Goal: Task Accomplishment & Management: Use online tool/utility

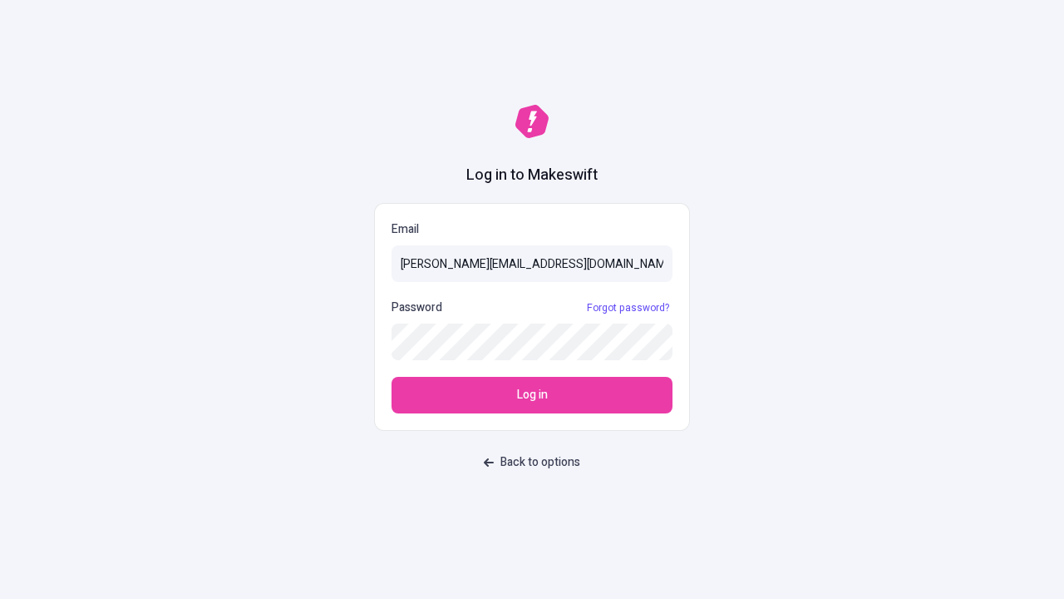
type input "[PERSON_NAME][EMAIL_ADDRESS][DOMAIN_NAME]"
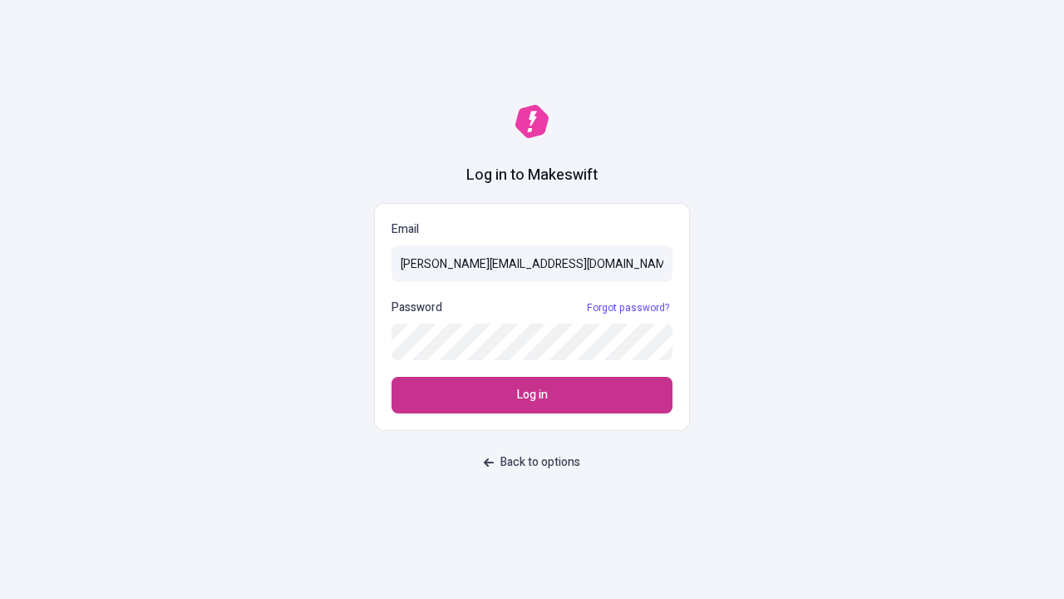
click at [532, 395] on span "Log in" at bounding box center [532, 395] width 31 height 18
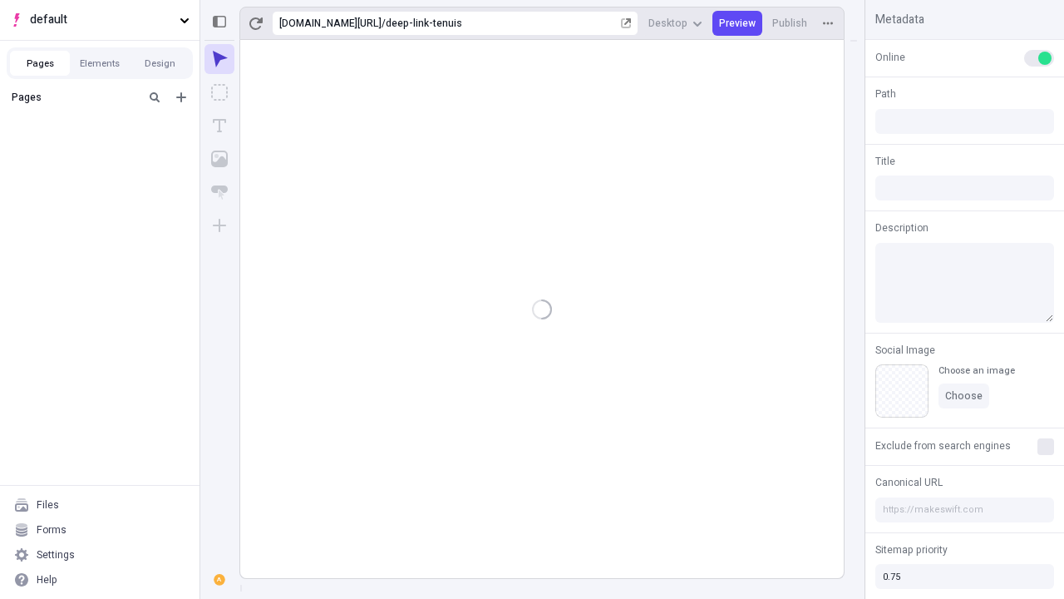
type input "/deep-link-tenuis"
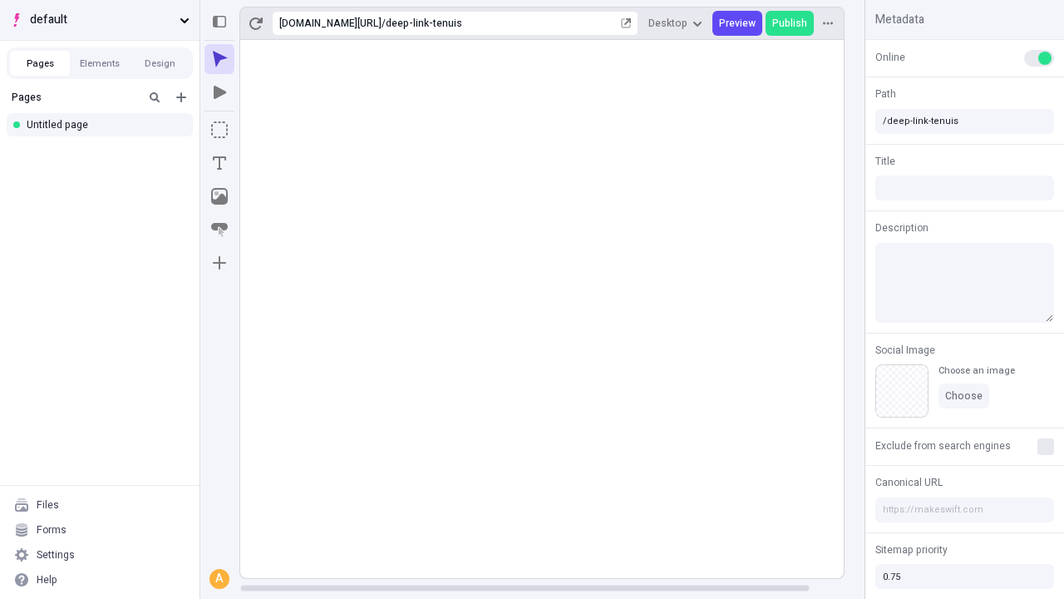
click at [100, 20] on span "default" at bounding box center [101, 20] width 143 height 18
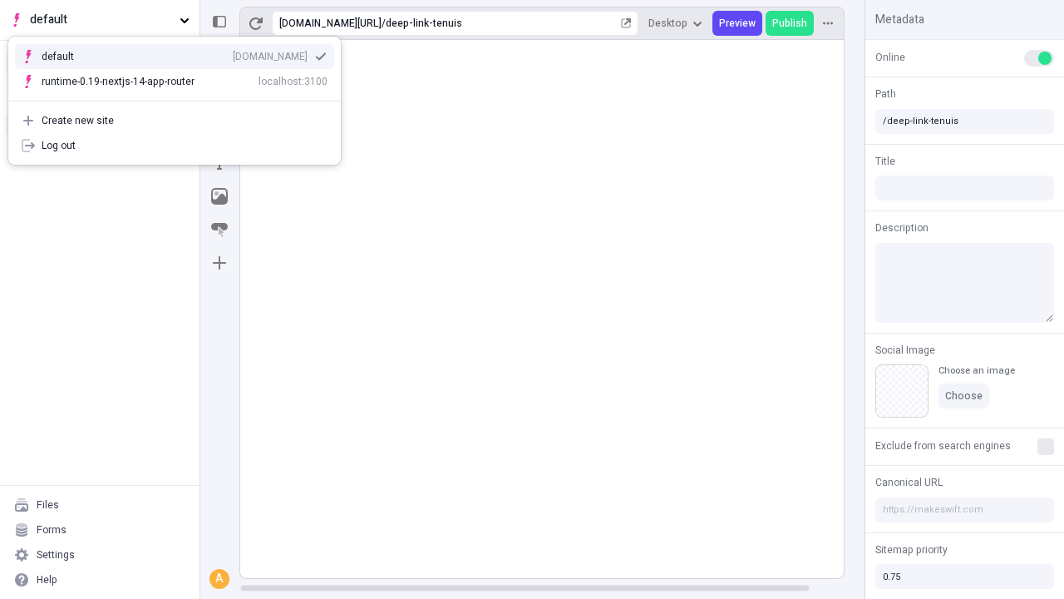
click at [175, 121] on div "Create new site" at bounding box center [185, 120] width 286 height 13
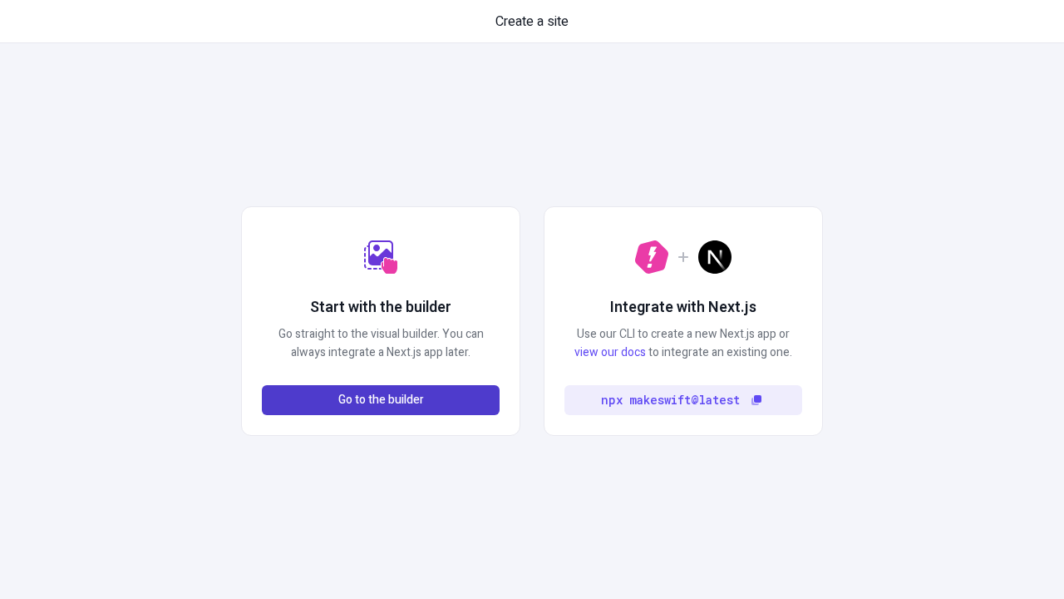
click at [381, 400] on span "Go to the builder" at bounding box center [381, 400] width 86 height 18
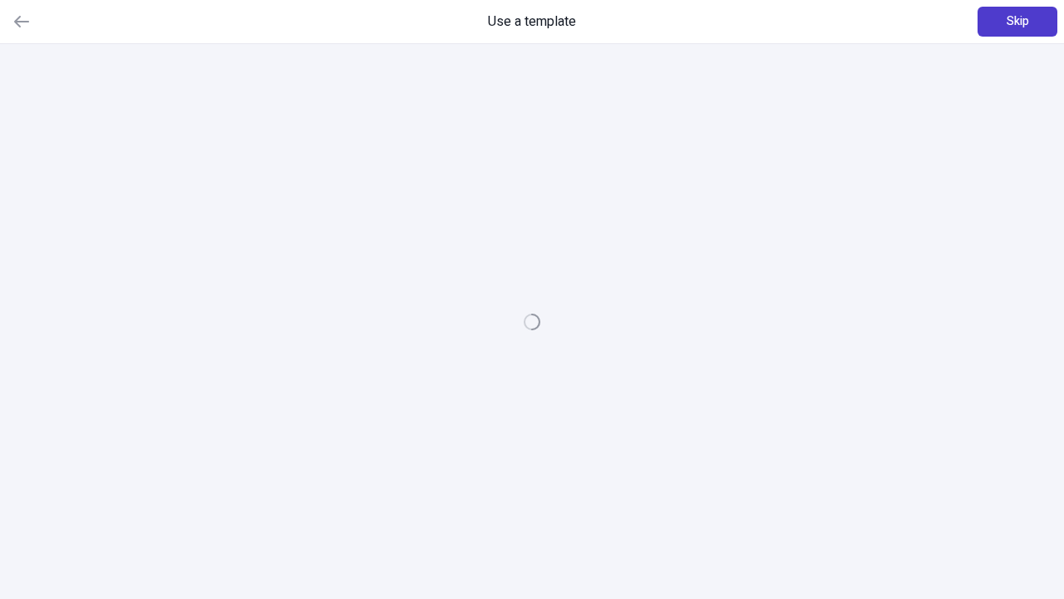
click at [1018, 22] on span "Skip" at bounding box center [1018, 21] width 22 height 18
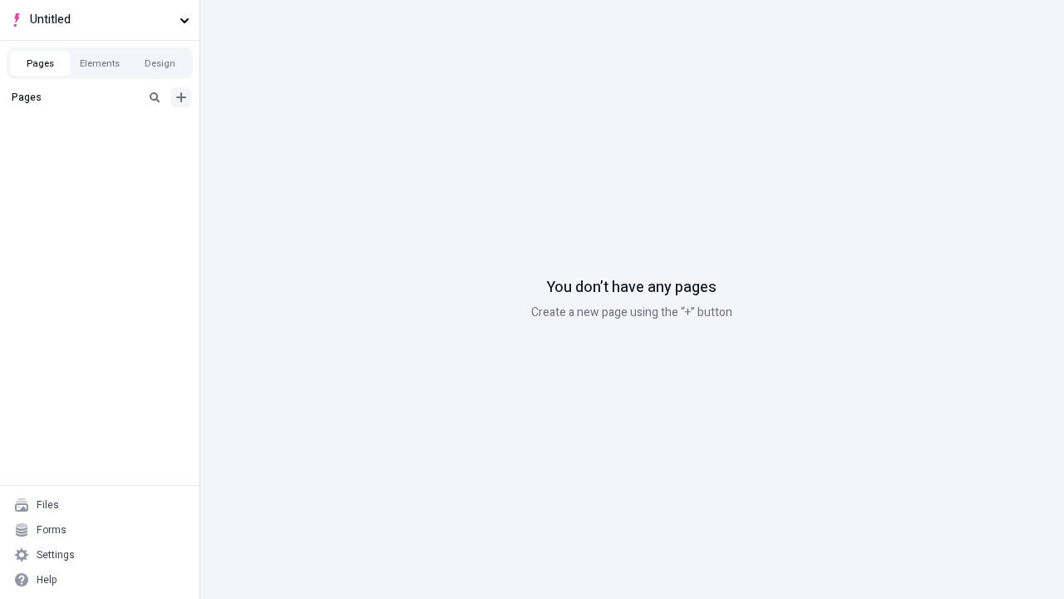
click at [181, 97] on icon "Add new" at bounding box center [181, 97] width 10 height 10
click at [105, 151] on div "Blank page" at bounding box center [105, 153] width 160 height 25
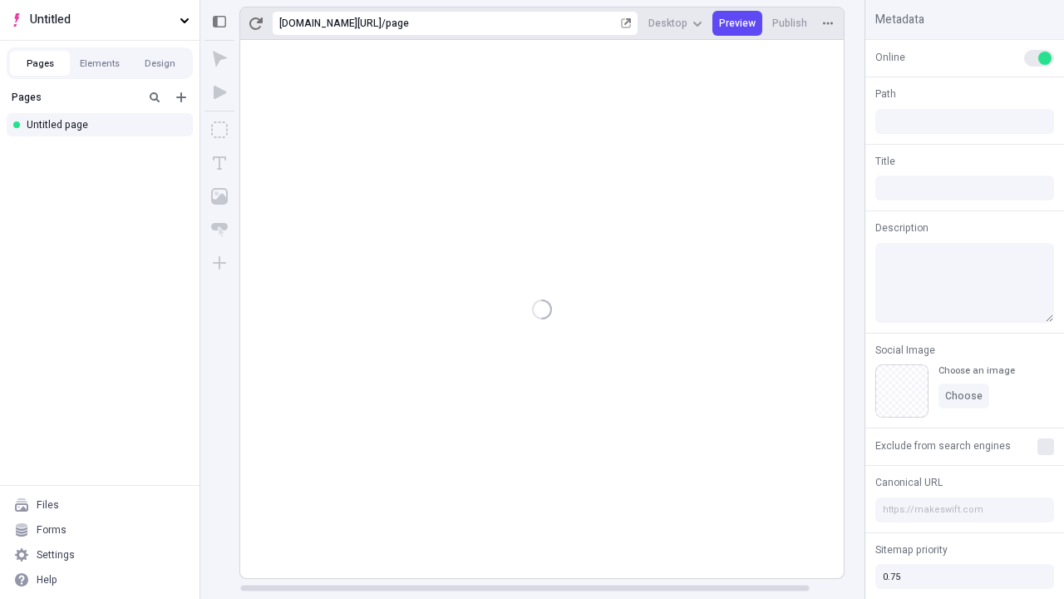
type input "/page"
click at [791, 23] on span "Publish" at bounding box center [789, 23] width 35 height 13
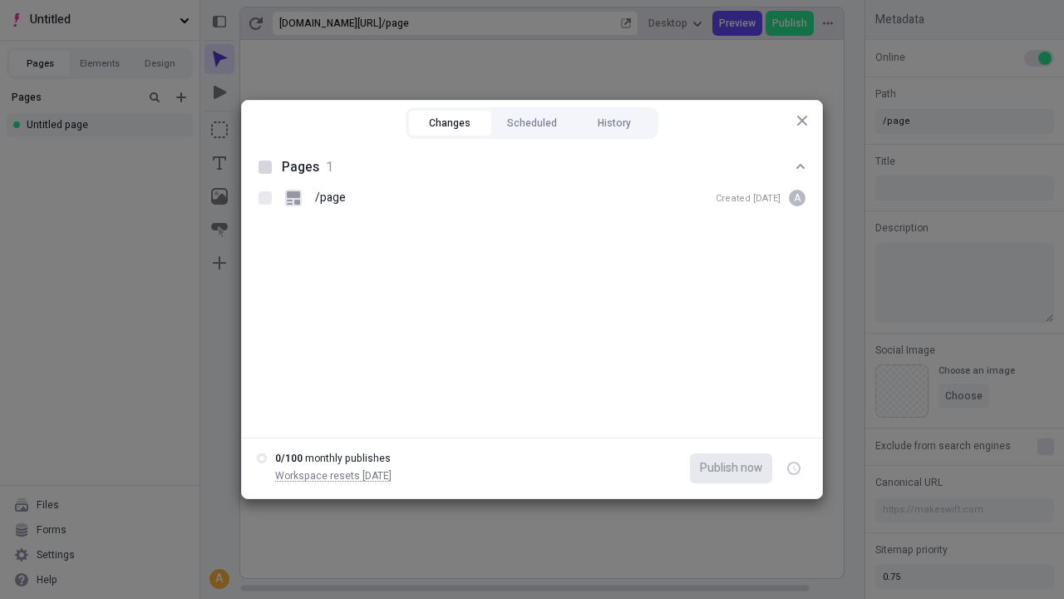
click at [450, 123] on button "Changes" at bounding box center [450, 123] width 82 height 25
click at [265, 167] on div at bounding box center [265, 166] width 13 height 13
checkbox input "true"
click at [794, 468] on icon "button" at bounding box center [795, 469] width 4 height 6
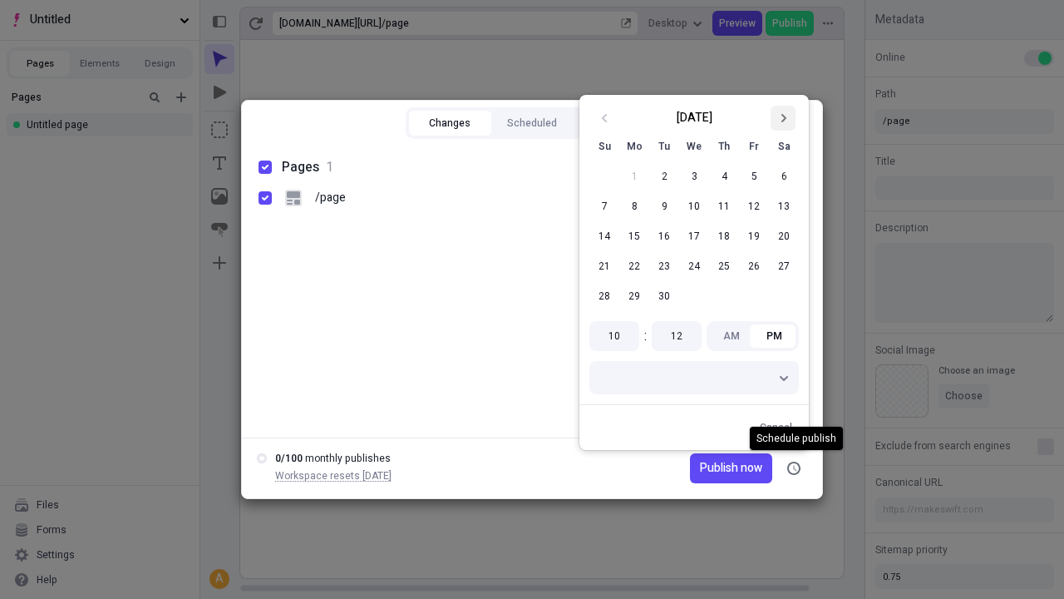
click at [783, 118] on icon "Go to next month" at bounding box center [783, 118] width 10 height 10
click at [694, 176] on button "1" at bounding box center [694, 176] width 30 height 30
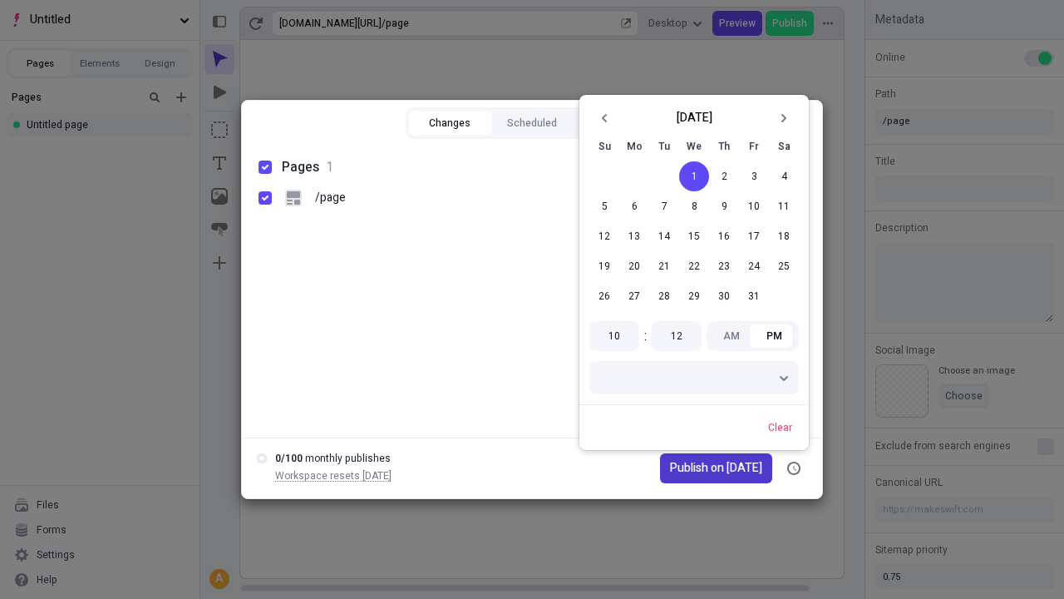
click at [706, 468] on span "Publish on [DATE]" at bounding box center [716, 468] width 92 height 18
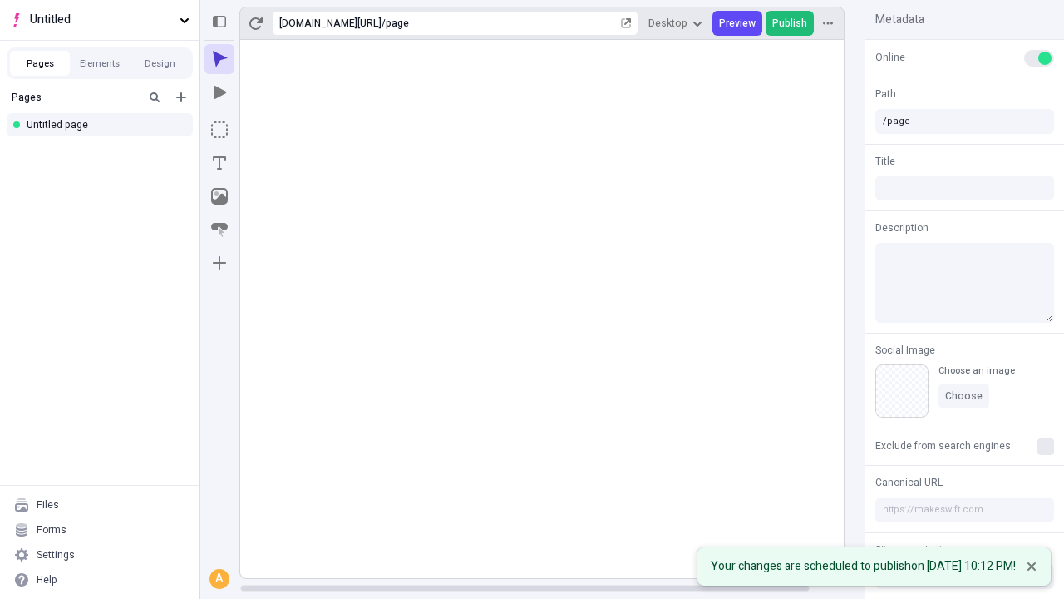
click at [791, 23] on span "Publish" at bounding box center [789, 23] width 35 height 13
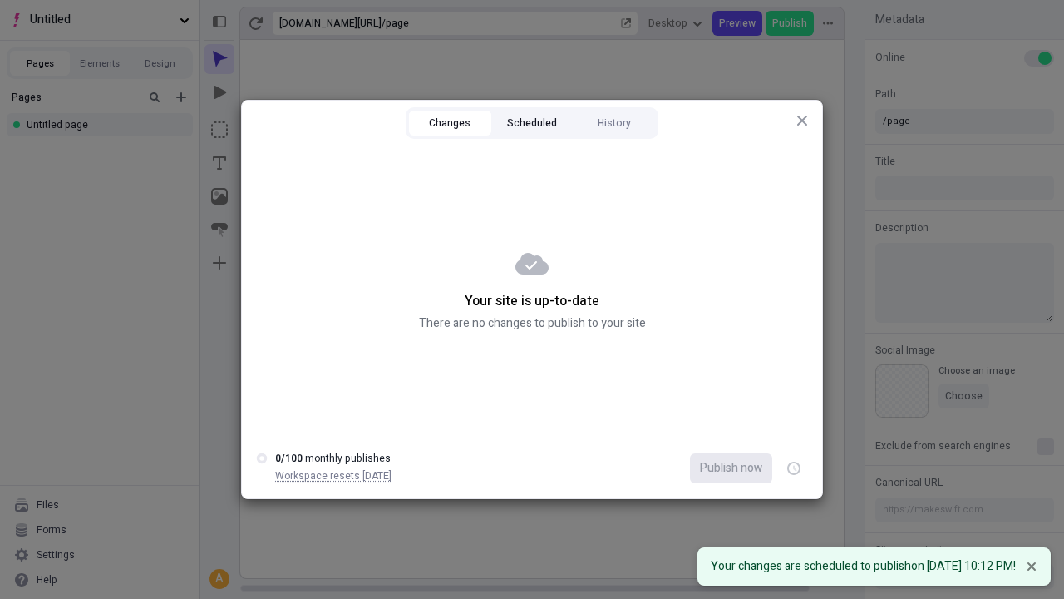
click at [532, 123] on button "Scheduled" at bounding box center [532, 123] width 82 height 25
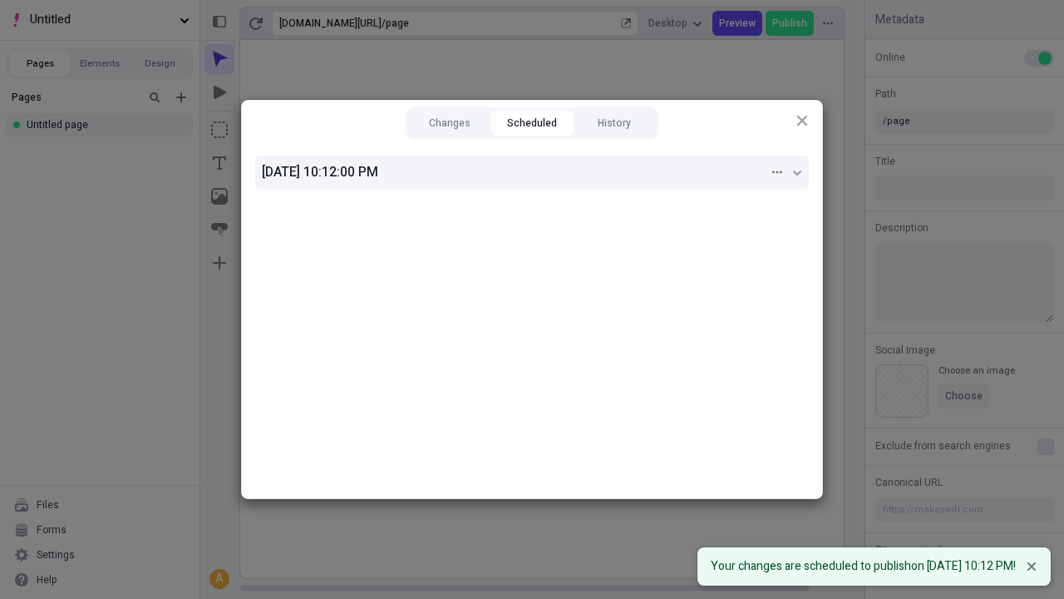
click at [532, 172] on div "[DATE] 10:12:00 PM" at bounding box center [515, 172] width 507 height 20
